Goal: Information Seeking & Learning: Learn about a topic

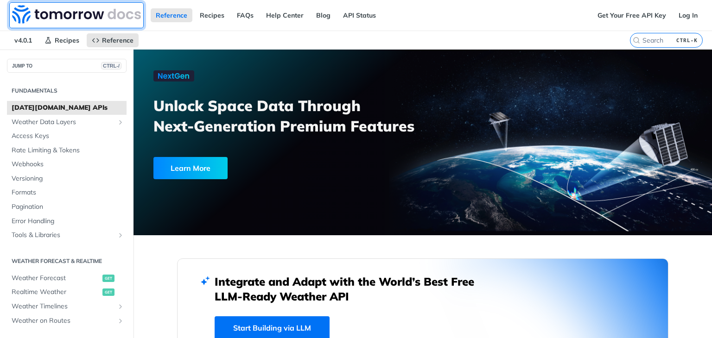
click at [62, 25] on link at bounding box center [76, 15] width 134 height 26
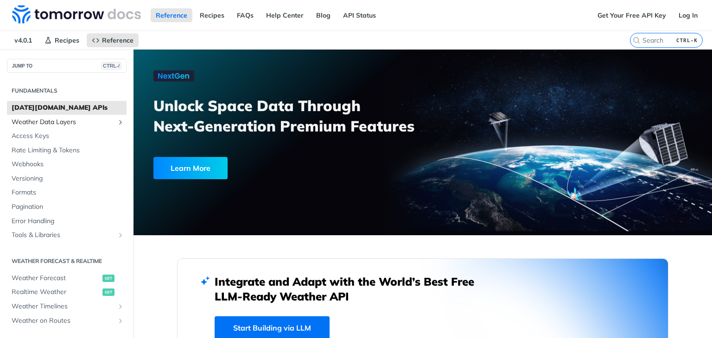
click at [55, 123] on span "Weather Data Layers" at bounding box center [63, 122] width 103 height 9
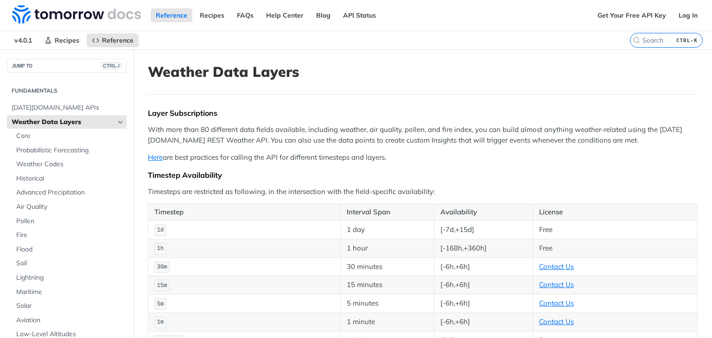
click at [28, 87] on h2 "Fundamentals" at bounding box center [67, 91] width 120 height 8
click at [19, 15] on img at bounding box center [76, 14] width 129 height 19
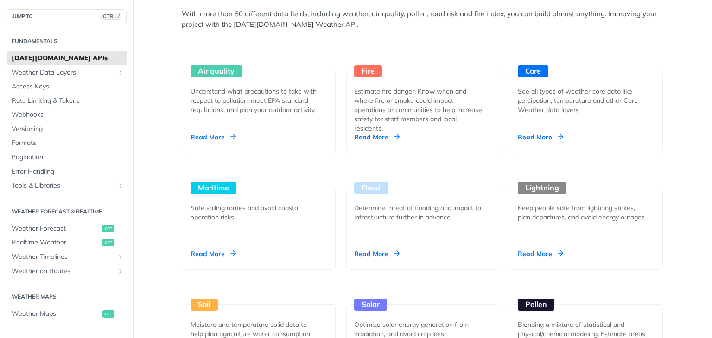
scroll to position [849, 0]
click at [212, 139] on div "Read More" at bounding box center [212, 136] width 45 height 9
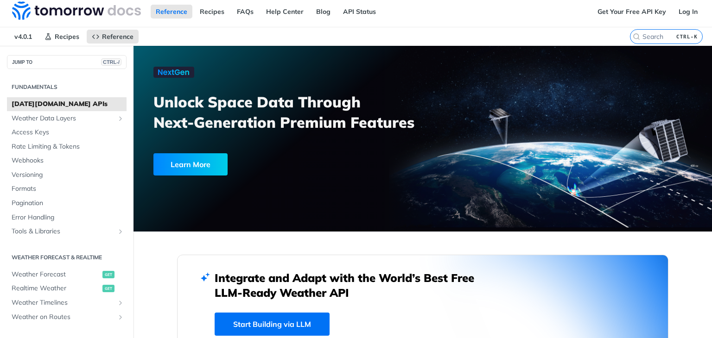
scroll to position [0, 0]
